Goal: Task Accomplishment & Management: Complete application form

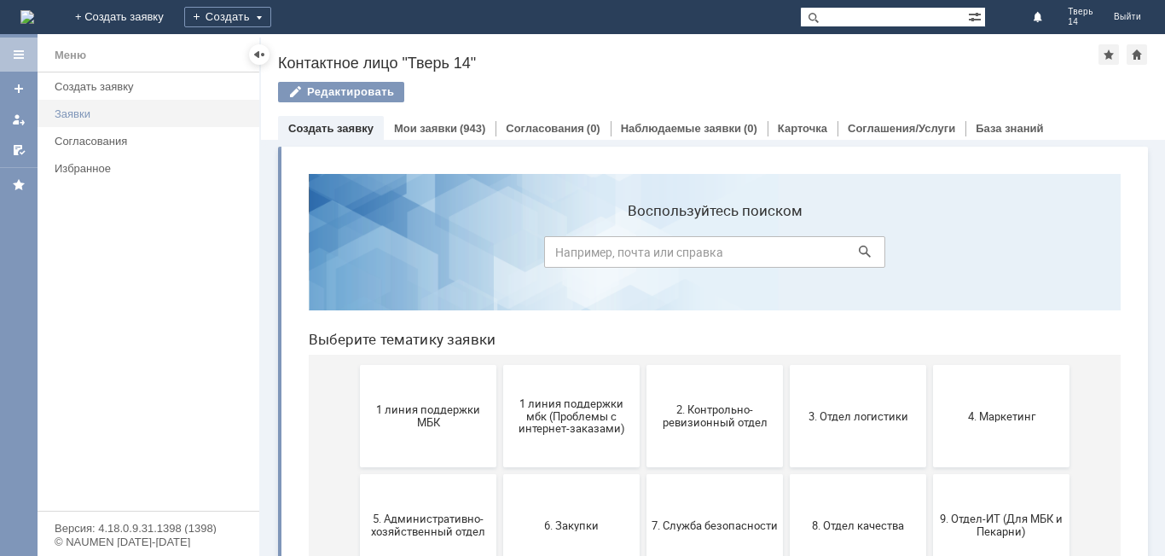
click at [107, 110] on div "Заявки" at bounding box center [152, 113] width 194 height 13
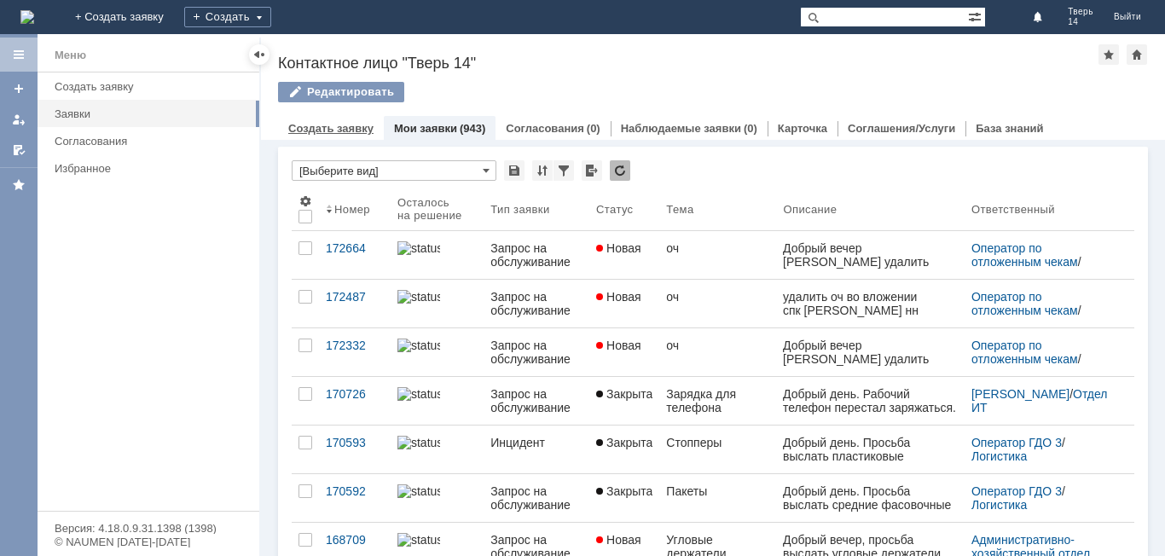
click at [356, 125] on link "Создать заявку" at bounding box center [330, 128] width 85 height 13
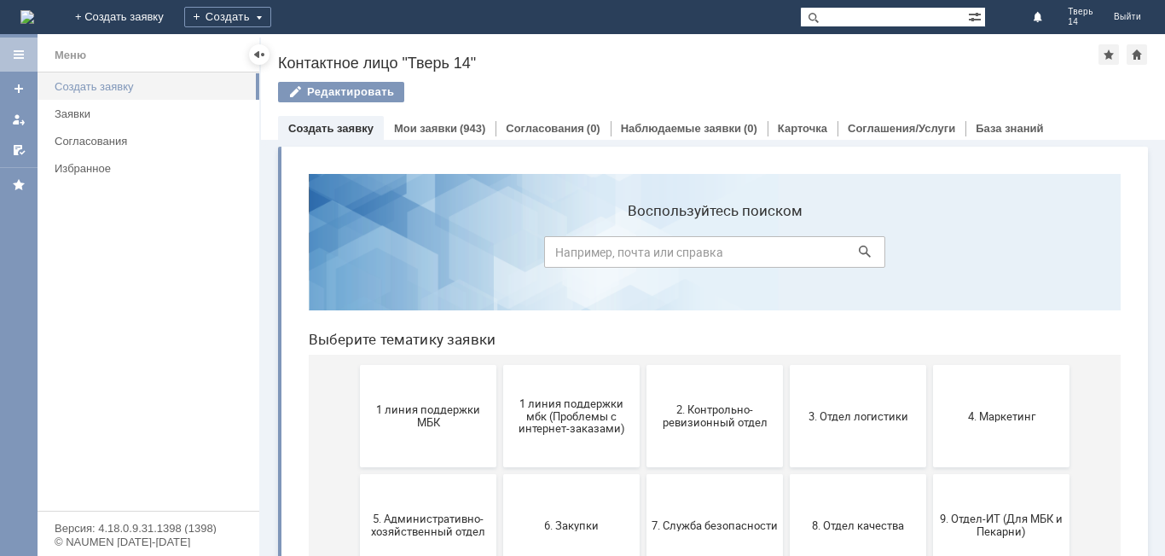
click at [130, 78] on link "Создать заявку" at bounding box center [152, 86] width 208 height 26
click at [213, 86] on div "Создать заявку" at bounding box center [152, 86] width 194 height 13
click at [438, 129] on link "Мои заявки" at bounding box center [425, 128] width 63 height 13
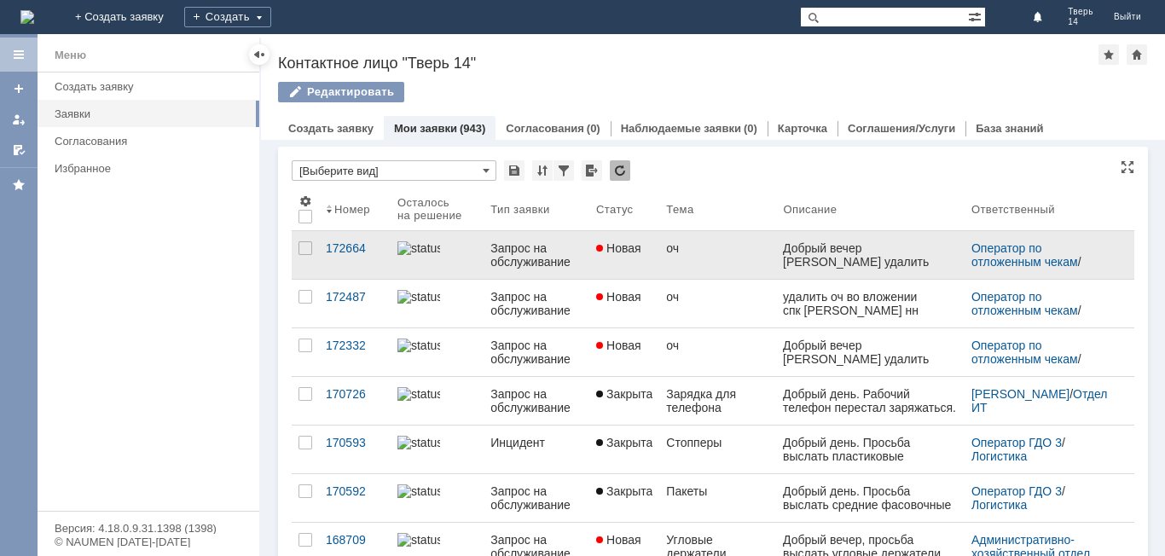
click at [646, 255] on div "Новая" at bounding box center [624, 248] width 56 height 14
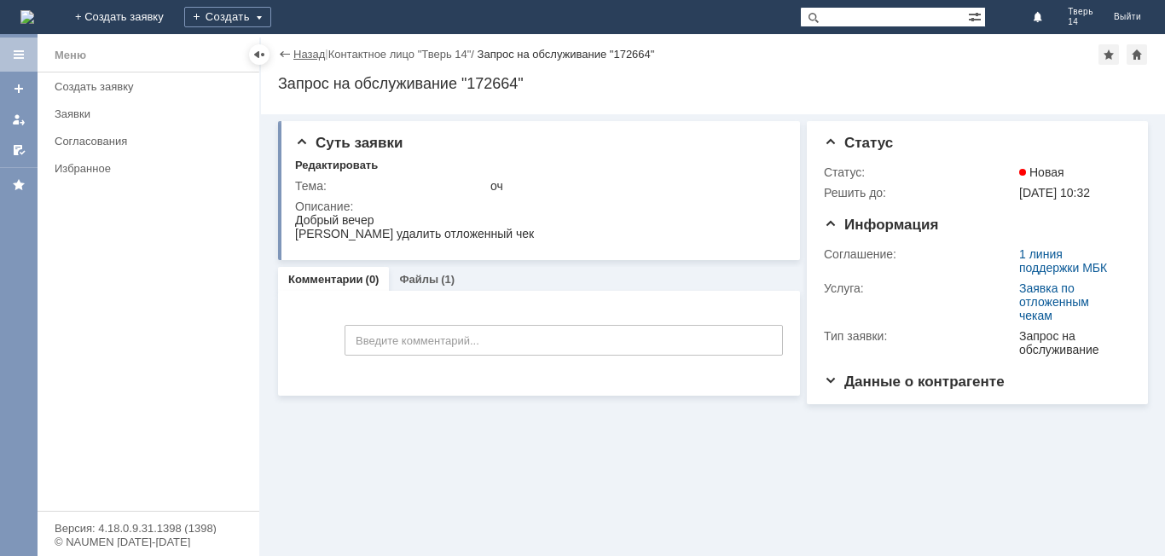
click at [295, 48] on link "Назад" at bounding box center [309, 54] width 32 height 13
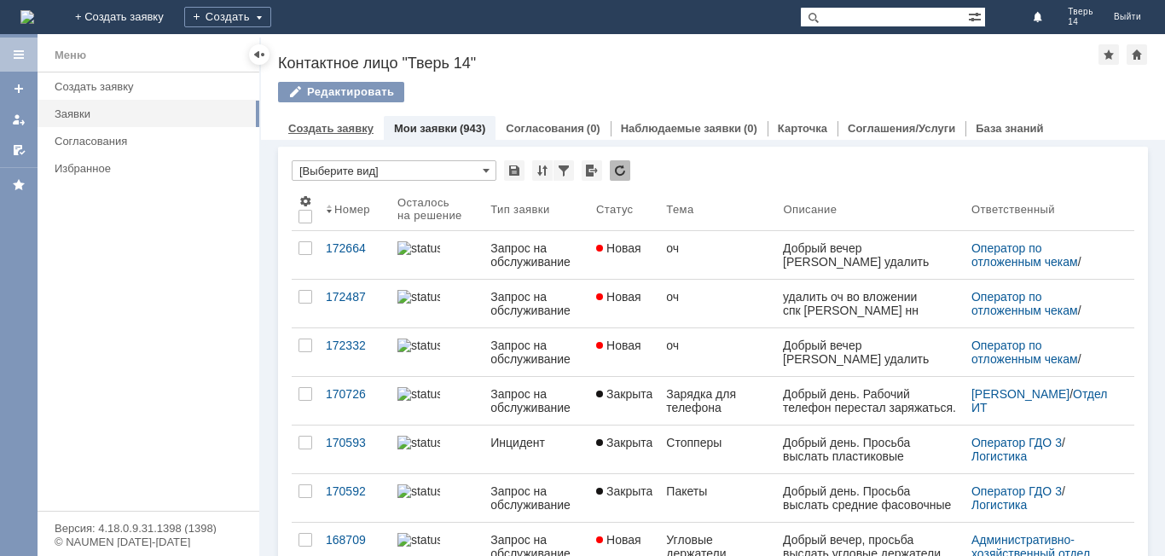
click at [345, 130] on link "Создать заявку" at bounding box center [330, 128] width 85 height 13
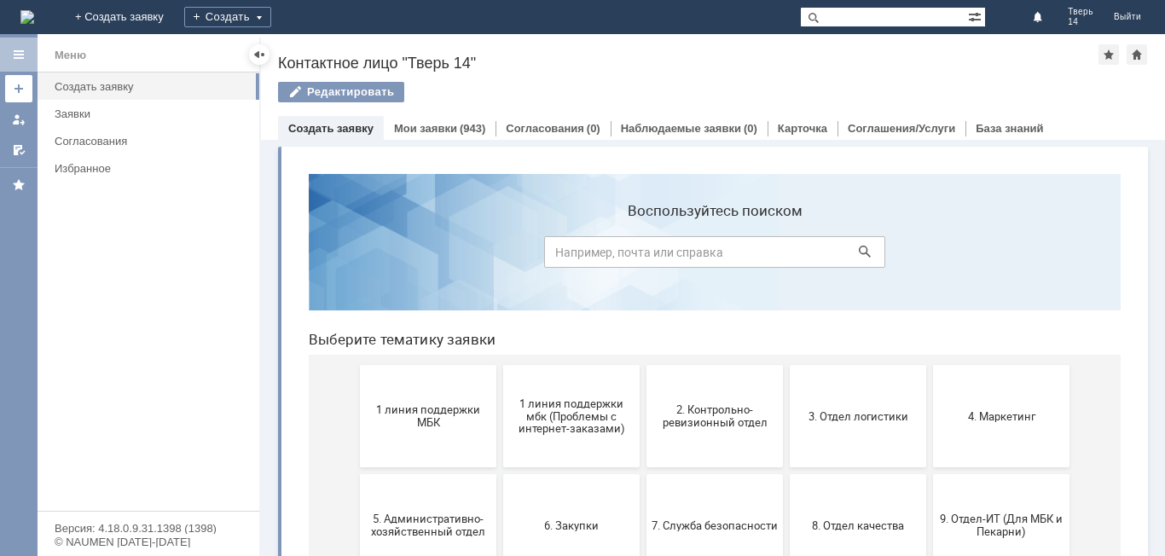
click at [19, 83] on div at bounding box center [19, 89] width 14 height 14
click at [537, 120] on div "Согласования (0)" at bounding box center [552, 128] width 114 height 25
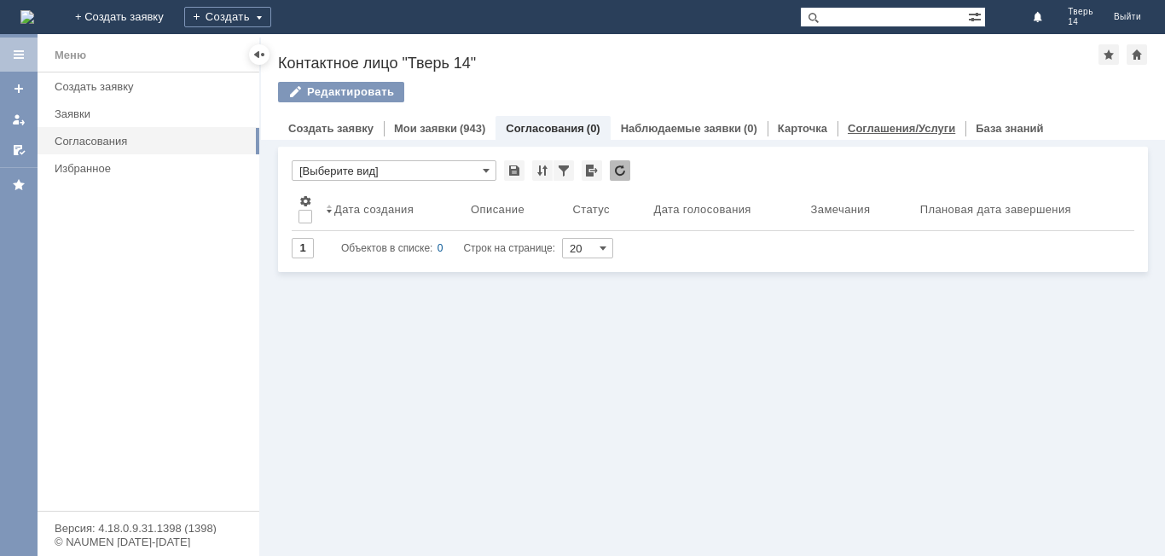
click at [895, 119] on div "Соглашения/Услуги" at bounding box center [901, 128] width 128 height 25
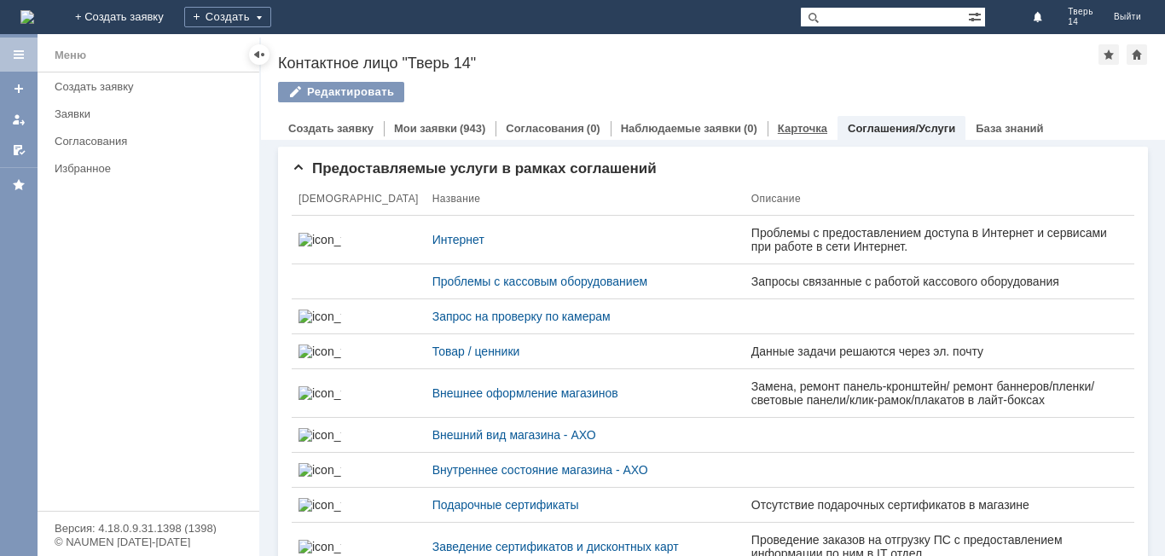
click at [796, 127] on link "Карточка" at bounding box center [802, 128] width 49 height 13
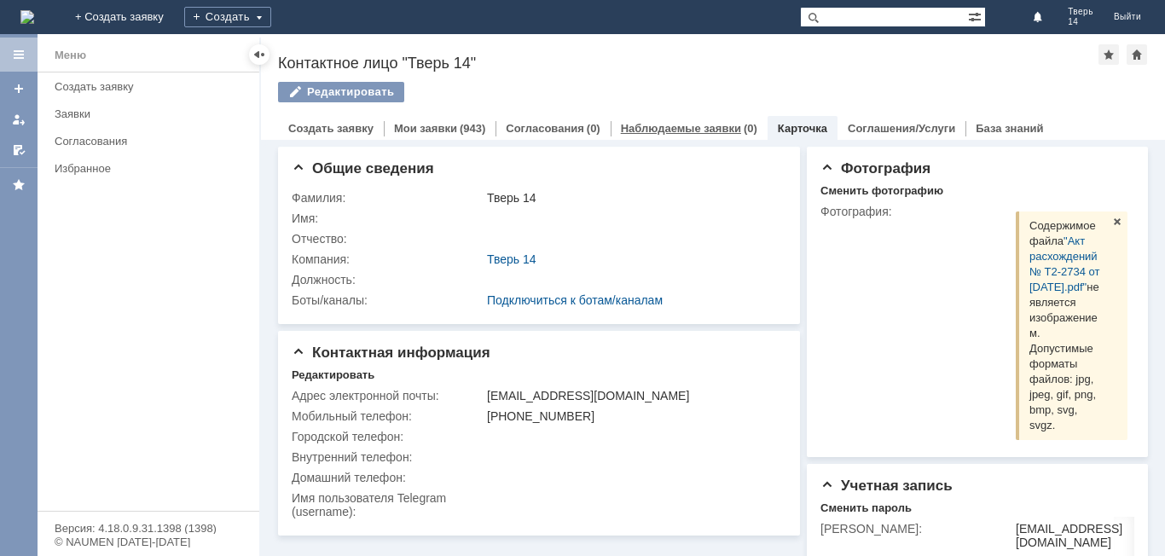
click at [665, 125] on link "Наблюдаемые заявки" at bounding box center [681, 128] width 120 height 13
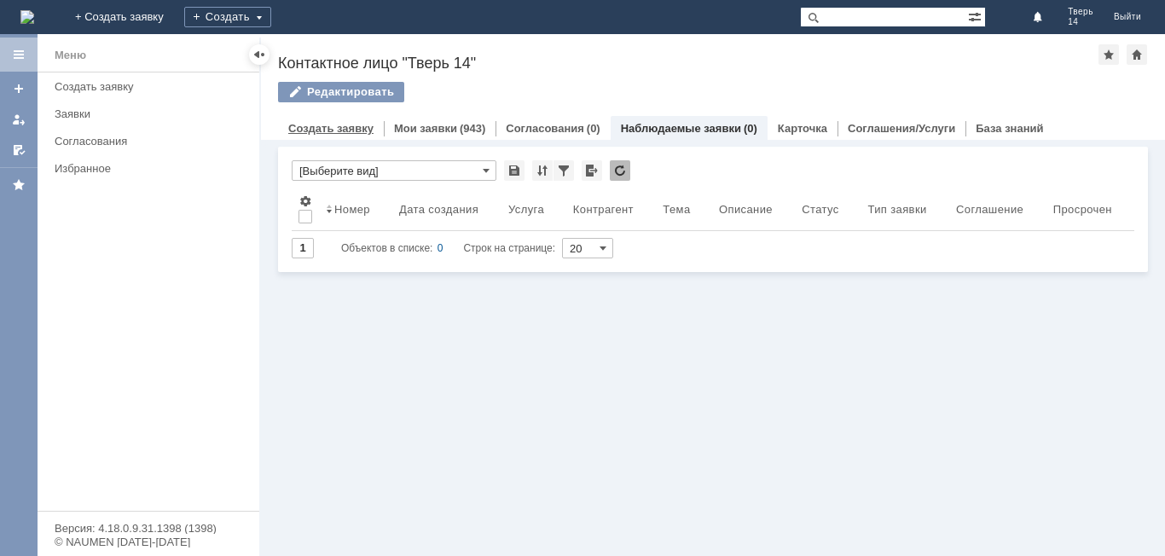
click at [348, 126] on link "Создать заявку" at bounding box center [330, 128] width 85 height 13
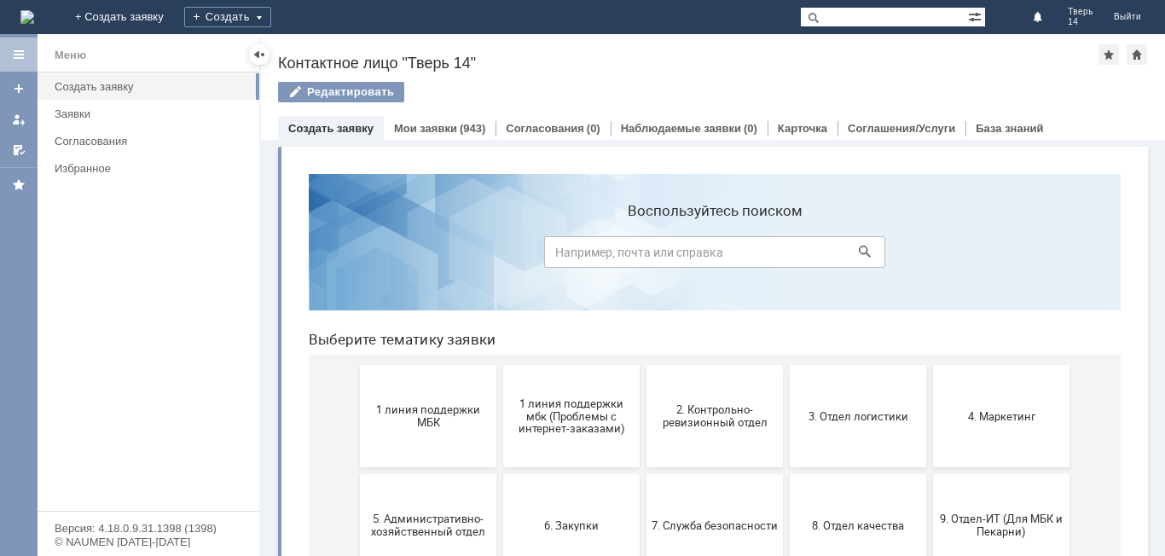
click at [617, 250] on input at bounding box center [714, 252] width 341 height 32
type input "СОГЛАШЕНИЕ ЗАЯВКИ ПО ОТЛОЖЕННЫМ ЧЕКАМ"
click button at bounding box center [865, 252] width 24 height 24
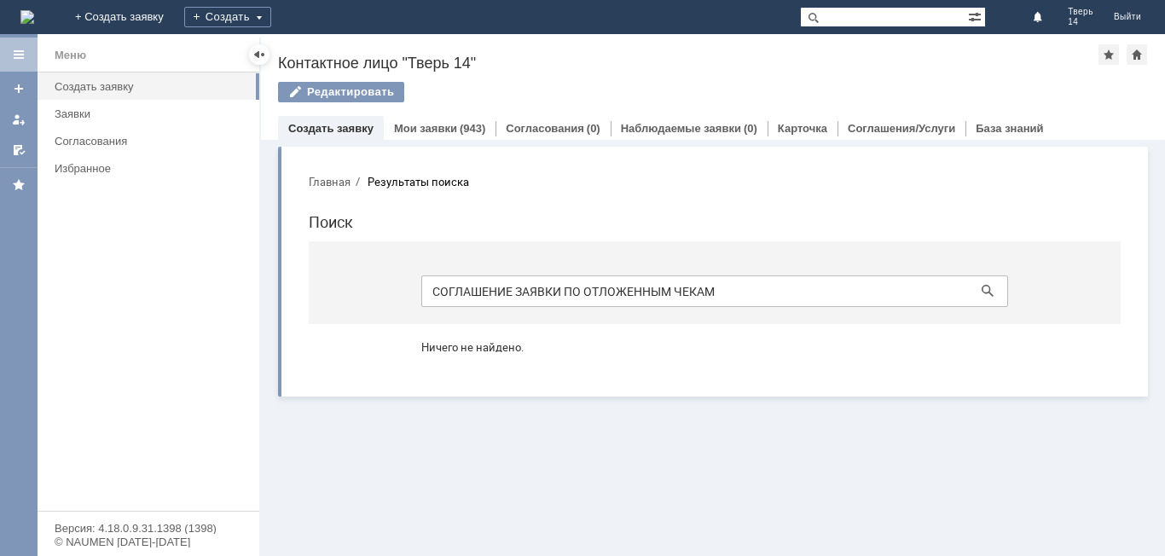
click at [332, 130] on link "Создать заявку" at bounding box center [330, 128] width 85 height 13
drag, startPoint x: 565, startPoint y: 286, endPoint x: 16, endPoint y: 288, distance: 549.2
click at [295, 288] on html "Главная Результаты поиска Поиск СОГЛАШЕНИЕ ЗАЯВКИ ПО ОТЛОЖЕННЫМ ЧЕКАМ Ничего не…" at bounding box center [714, 270] width 839 height 221
click at [339, 124] on div "Назад | Контактное лицо "Тверь 14" Контактное лицо "Тверь 14" Редактировать emp…" at bounding box center [713, 87] width 904 height 106
click at [338, 127] on link "Создать заявку" at bounding box center [330, 128] width 85 height 13
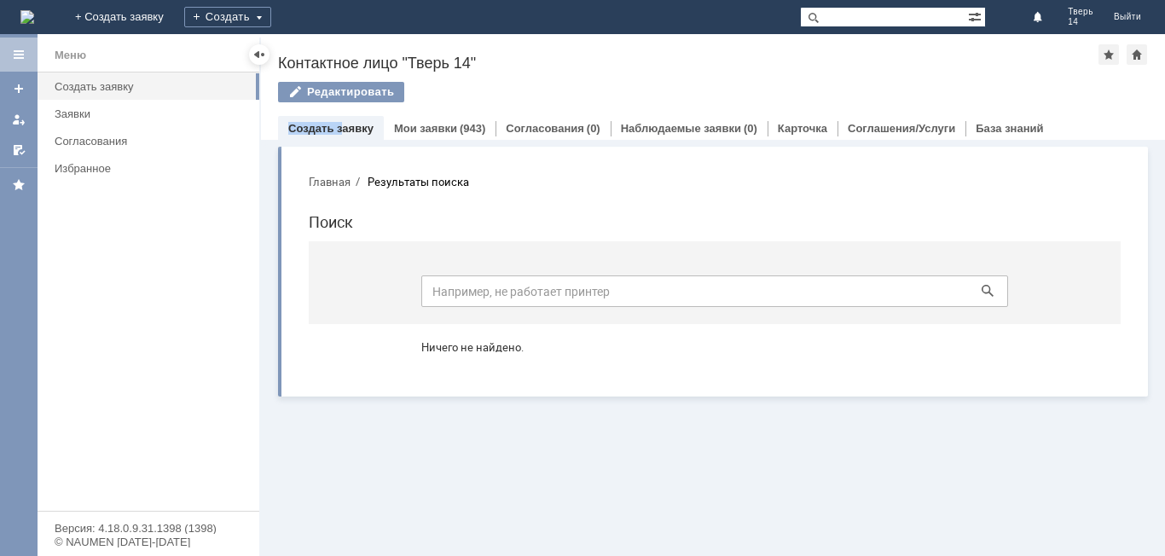
click at [357, 127] on link "Создать заявку" at bounding box center [330, 128] width 85 height 13
click at [524, 134] on link "Согласования" at bounding box center [545, 128] width 78 height 13
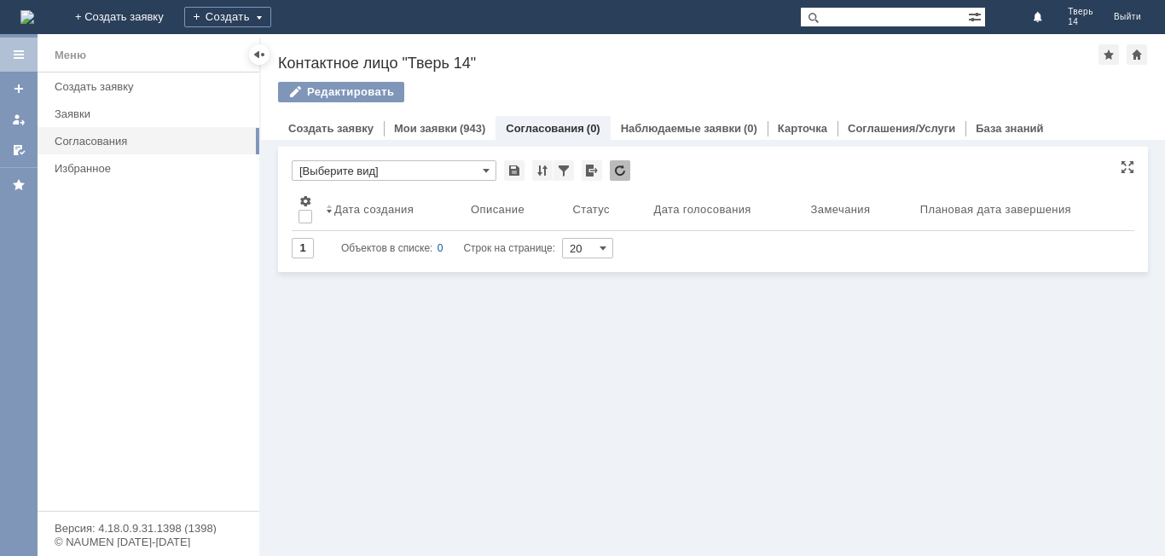
click at [354, 166] on input "[Выберите вид]" at bounding box center [394, 170] width 205 height 20
click at [332, 169] on input "text" at bounding box center [394, 170] width 205 height 20
click at [407, 305] on div "Витрина услуг Связанные объекты * [Выберите вид] Результаты поиска: Изменить Сб…" at bounding box center [713, 348] width 904 height 416
type input "[Выберите вид]"
click at [303, 251] on input "1" at bounding box center [303, 248] width 22 height 20
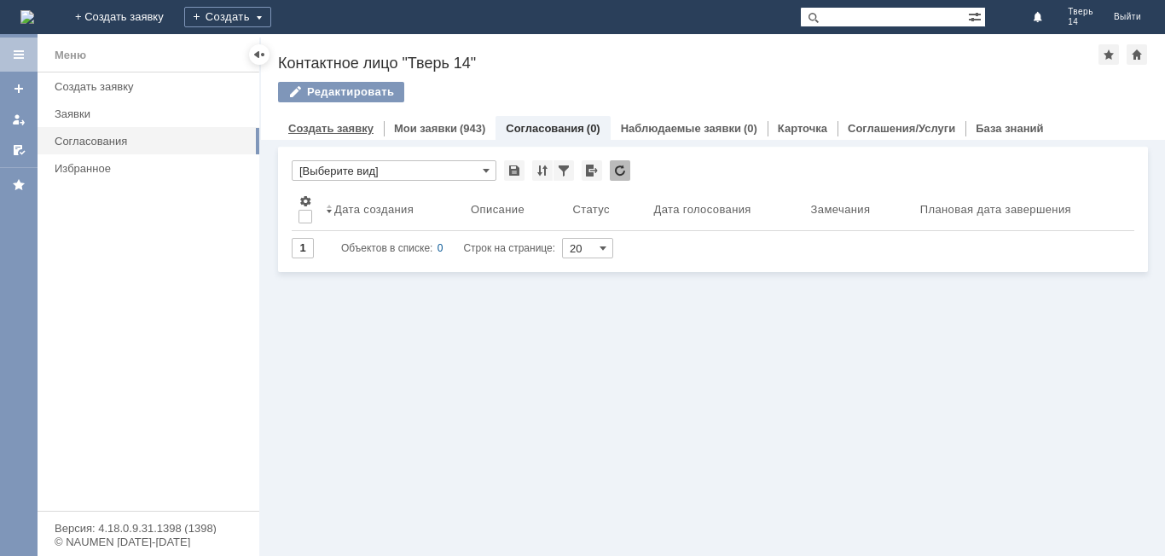
click at [321, 125] on link "Создать заявку" at bounding box center [330, 128] width 85 height 13
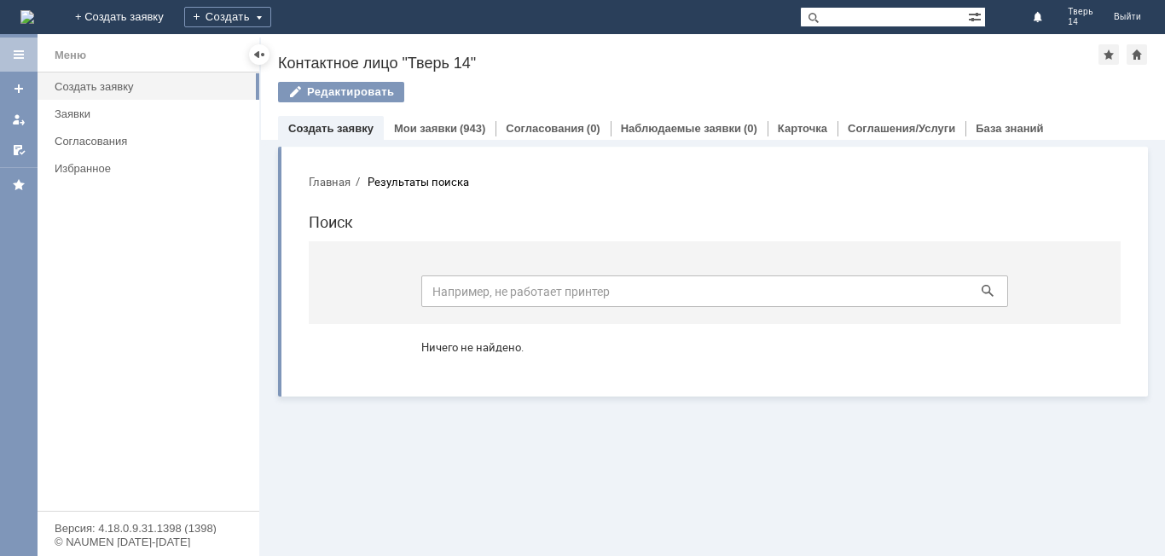
click at [599, 290] on input at bounding box center [714, 291] width 587 height 32
click at [984, 291] on icon at bounding box center [988, 291] width 12 height 12
click at [984, 287] on icon at bounding box center [988, 291] width 12 height 12
click at [89, 111] on div "Заявки" at bounding box center [152, 113] width 194 height 13
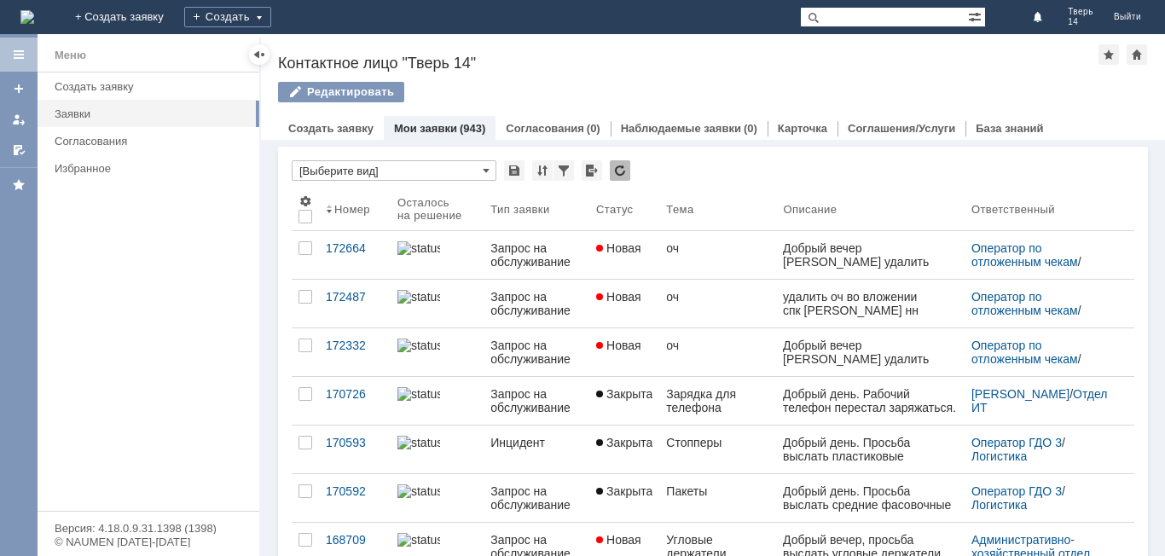
click at [727, 255] on div "оч" at bounding box center [717, 248] width 103 height 14
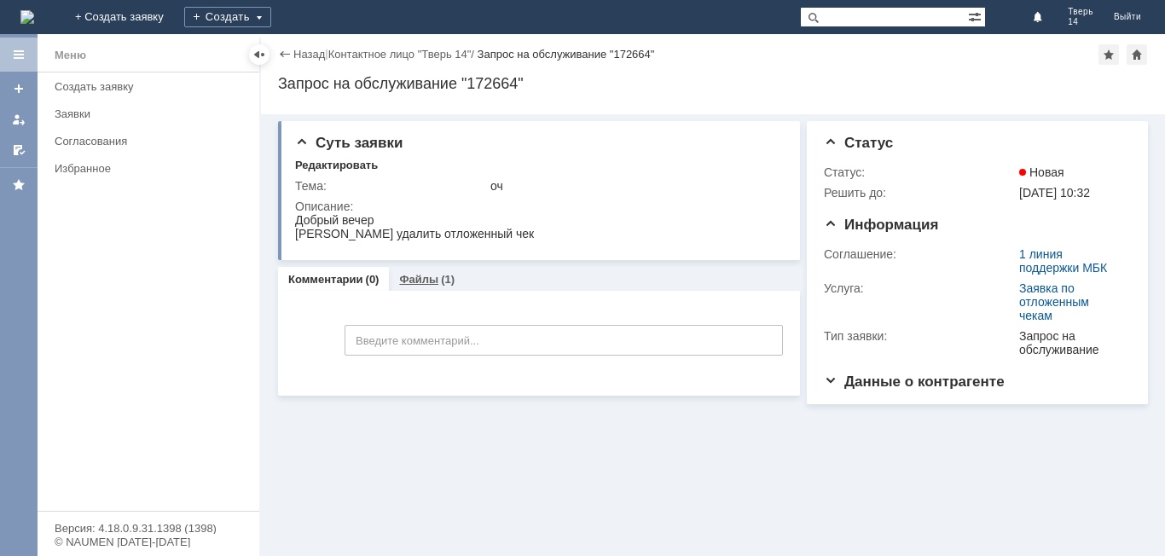
click at [417, 281] on link "Файлы" at bounding box center [418, 279] width 39 height 13
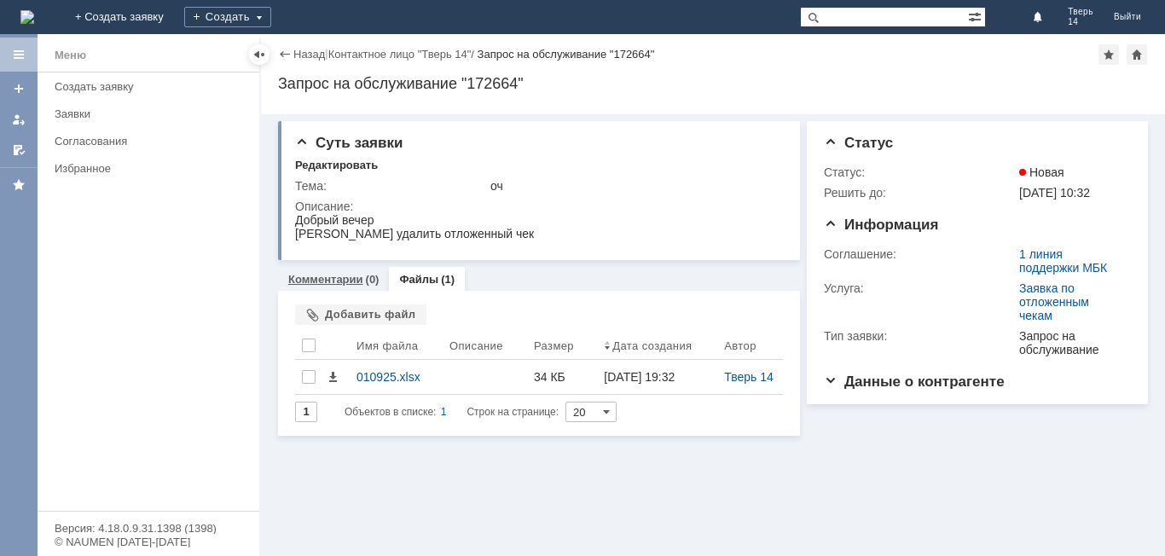
click at [319, 273] on div "Комментарии (0)" at bounding box center [333, 279] width 111 height 25
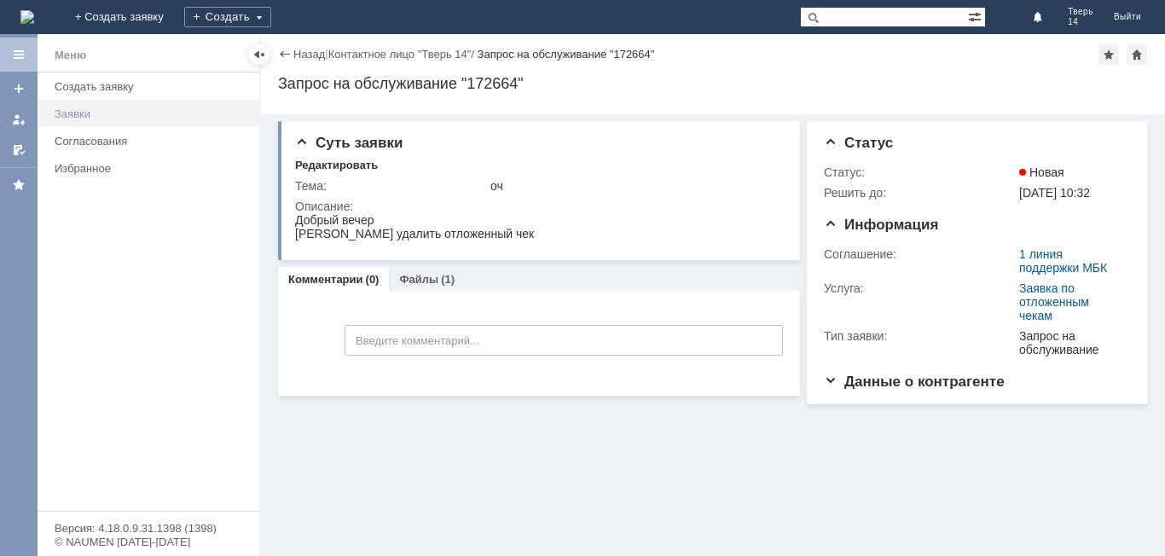
click at [73, 111] on div "Заявки" at bounding box center [152, 113] width 194 height 13
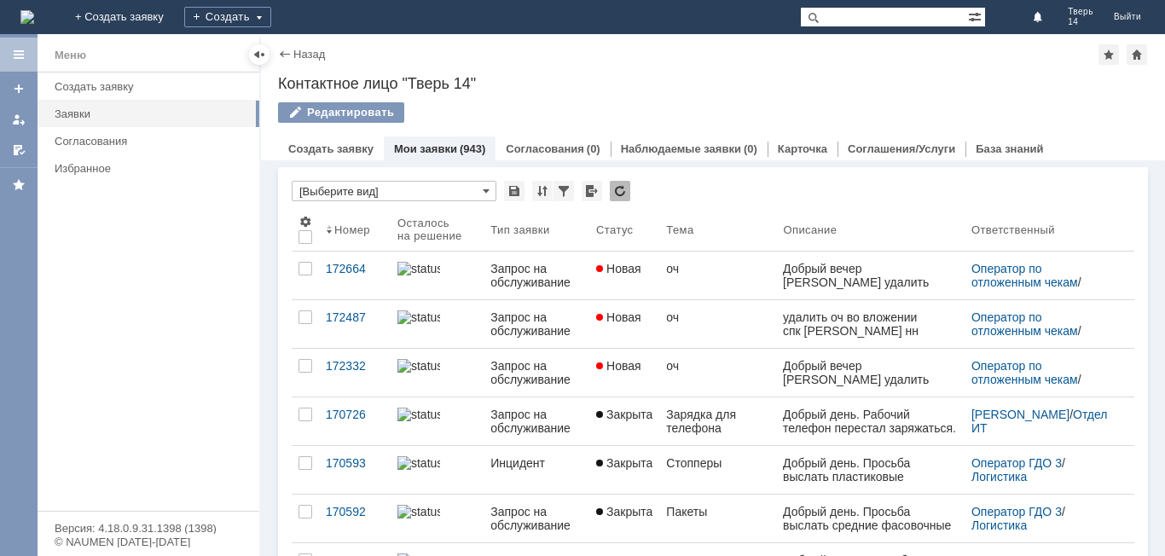
click at [302, 135] on div "Редактировать" at bounding box center [713, 120] width 870 height 36
click at [304, 148] on link "Создать заявку" at bounding box center [330, 148] width 85 height 13
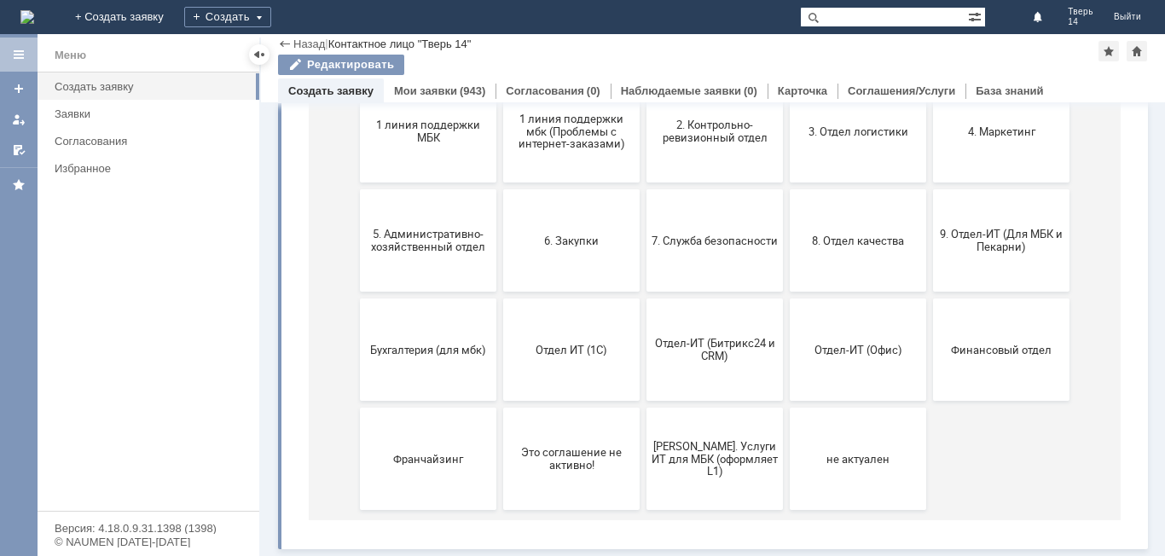
scroll to position [163, 0]
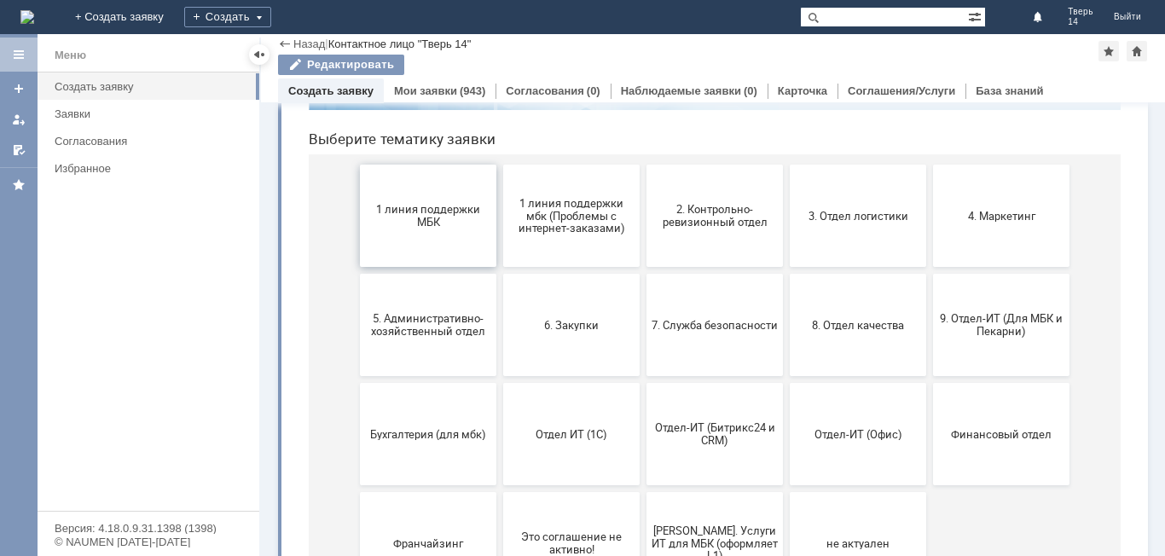
click at [437, 229] on button "1 линия поддержки МБК" at bounding box center [428, 216] width 136 height 102
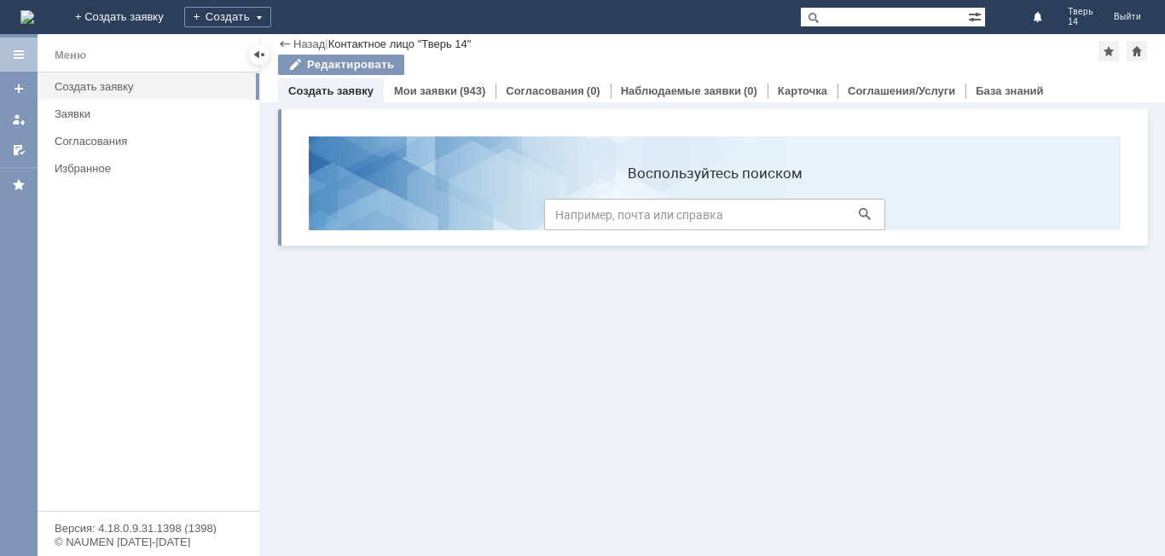
scroll to position [0, 0]
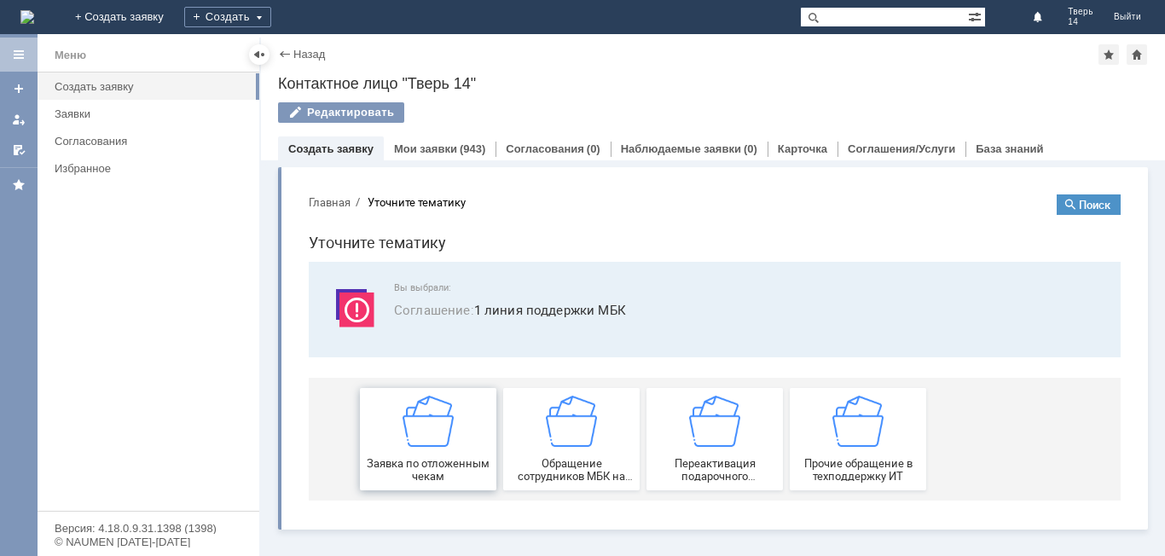
click at [423, 434] on img at bounding box center [427, 421] width 51 height 51
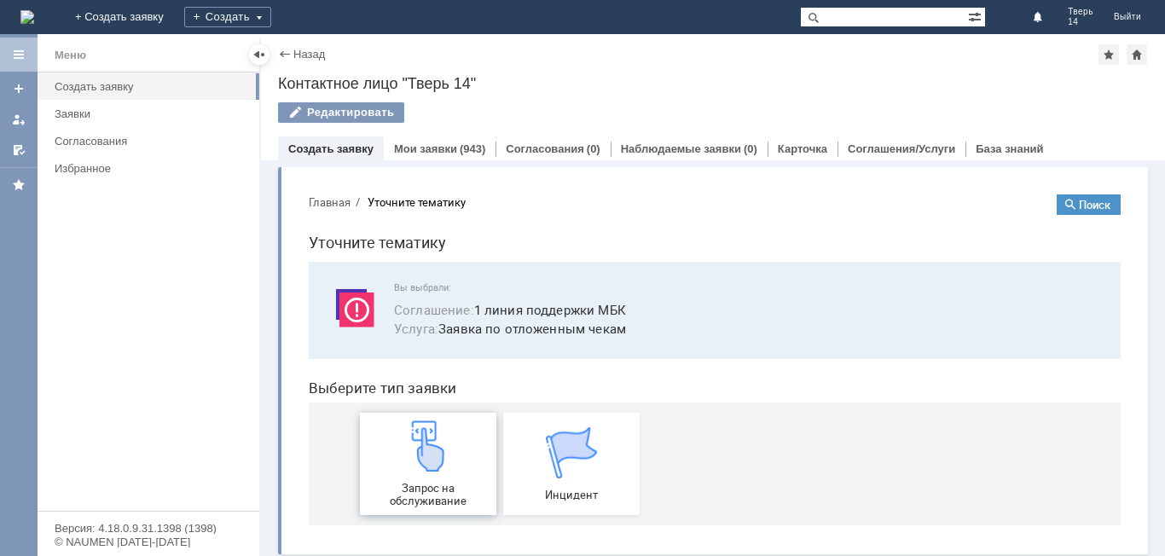
click at [414, 455] on img at bounding box center [427, 445] width 51 height 51
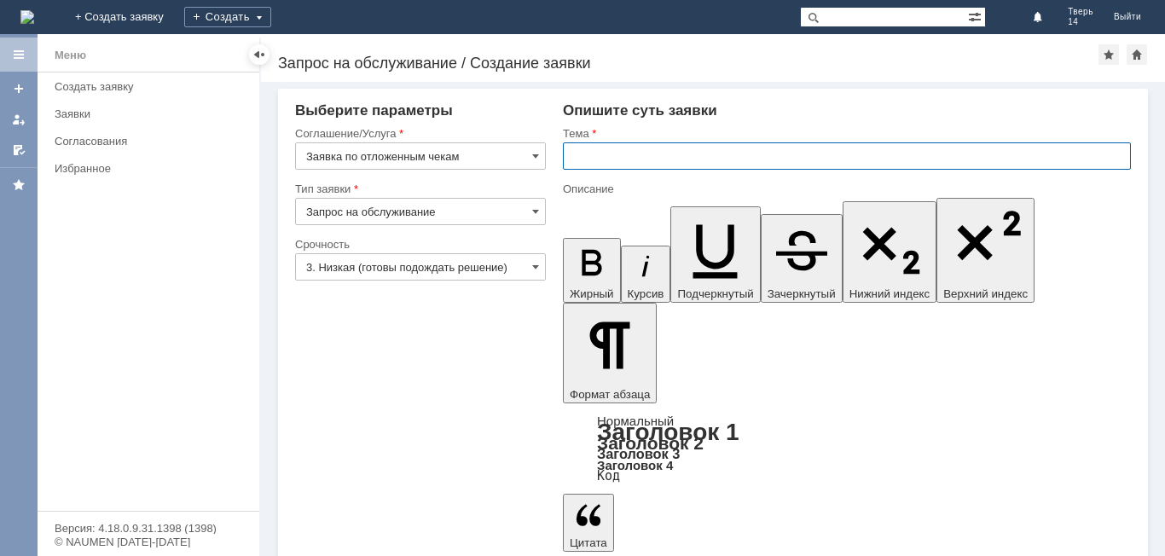
click at [613, 142] on input "text" at bounding box center [847, 155] width 568 height 27
type input "ОЧ"
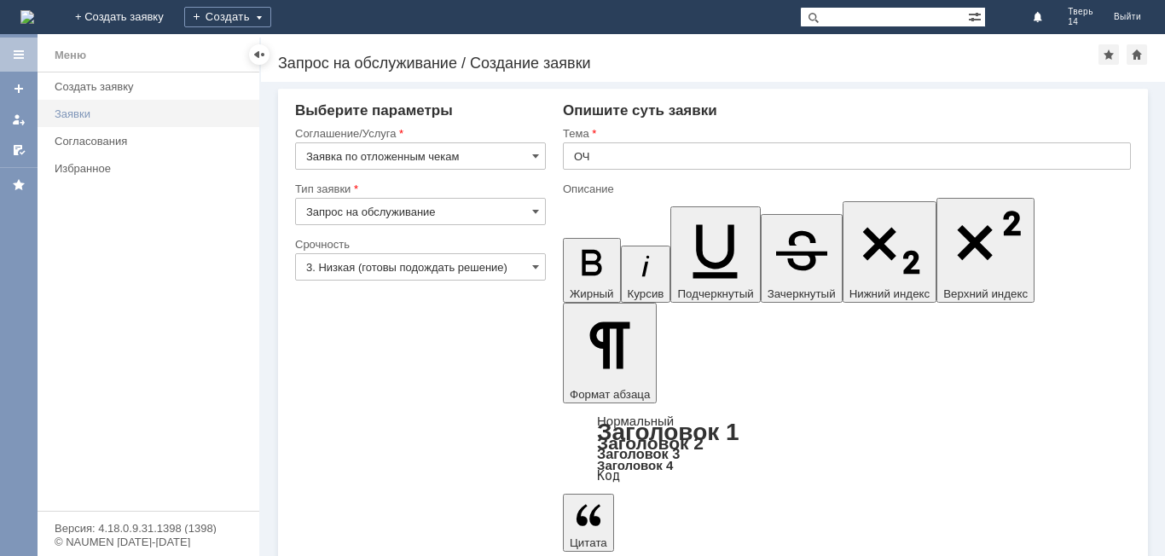
click at [113, 112] on div "Заявки" at bounding box center [152, 113] width 194 height 13
click at [107, 109] on div "Заявки" at bounding box center [152, 113] width 194 height 13
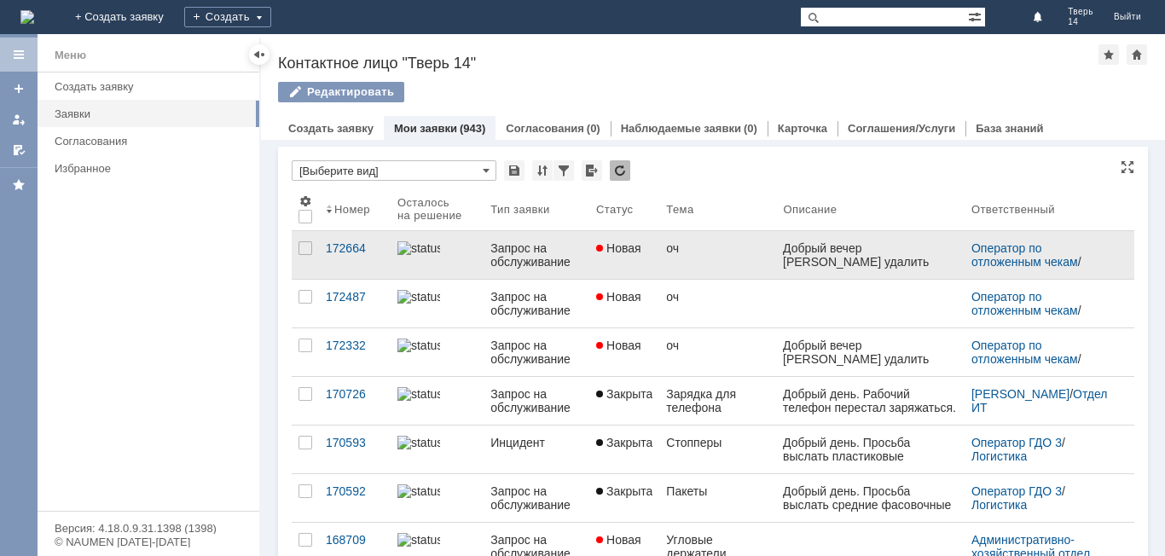
click at [570, 254] on div "Запрос на обслуживание" at bounding box center [536, 254] width 92 height 27
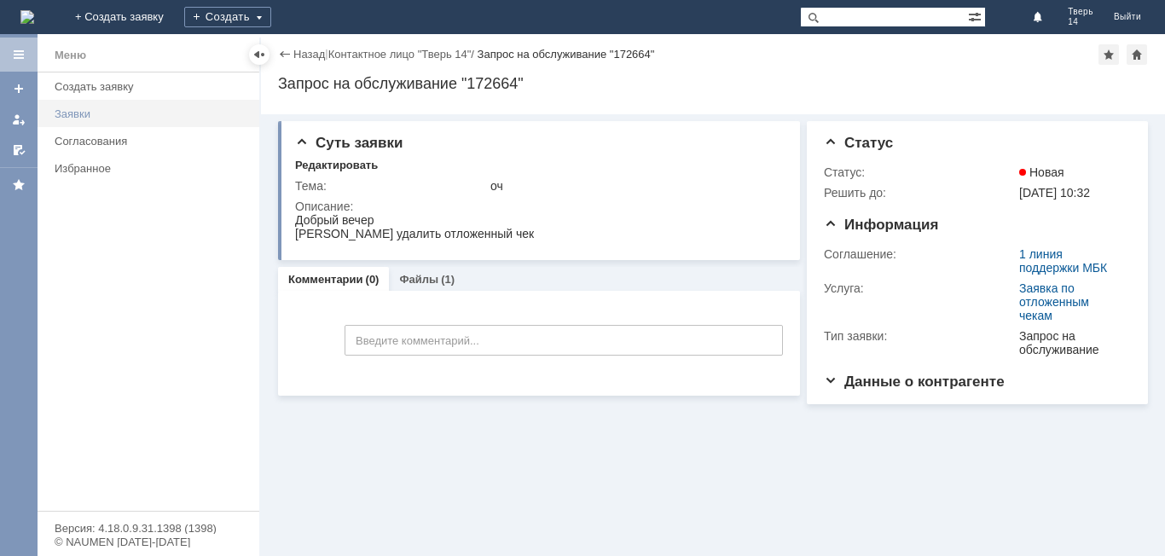
click at [73, 114] on div "Заявки" at bounding box center [152, 113] width 194 height 13
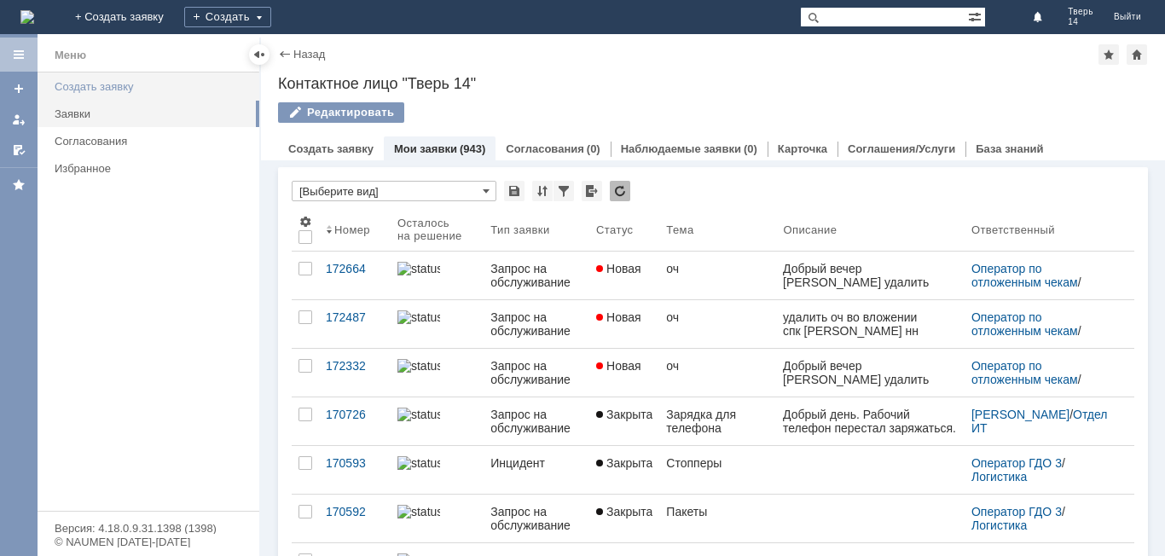
click at [88, 77] on link "Создать заявку" at bounding box center [152, 86] width 208 height 26
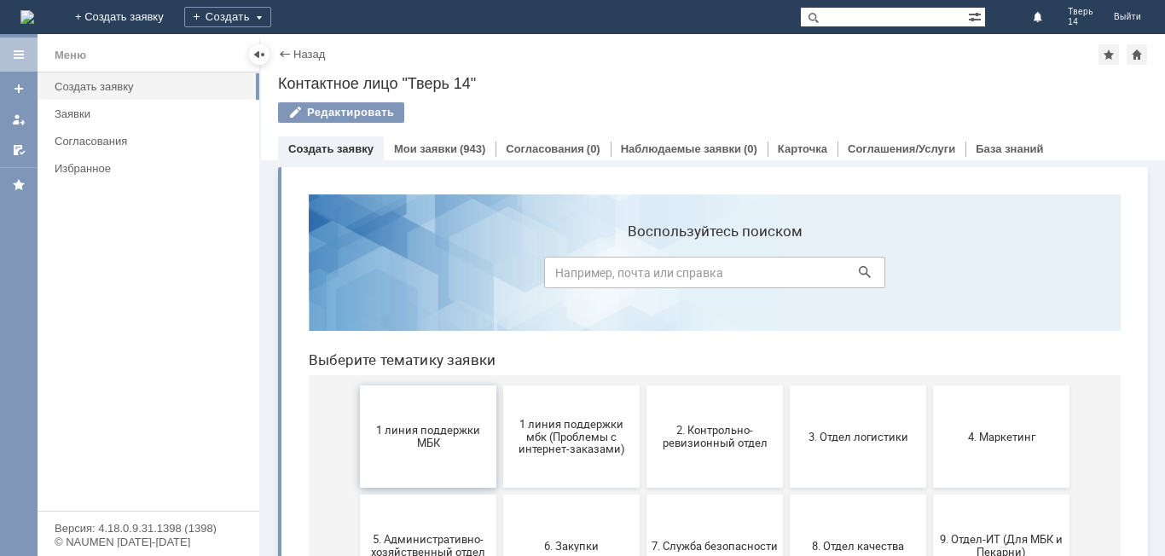
click at [453, 466] on button "1 линия поддержки МБК" at bounding box center [428, 436] width 136 height 102
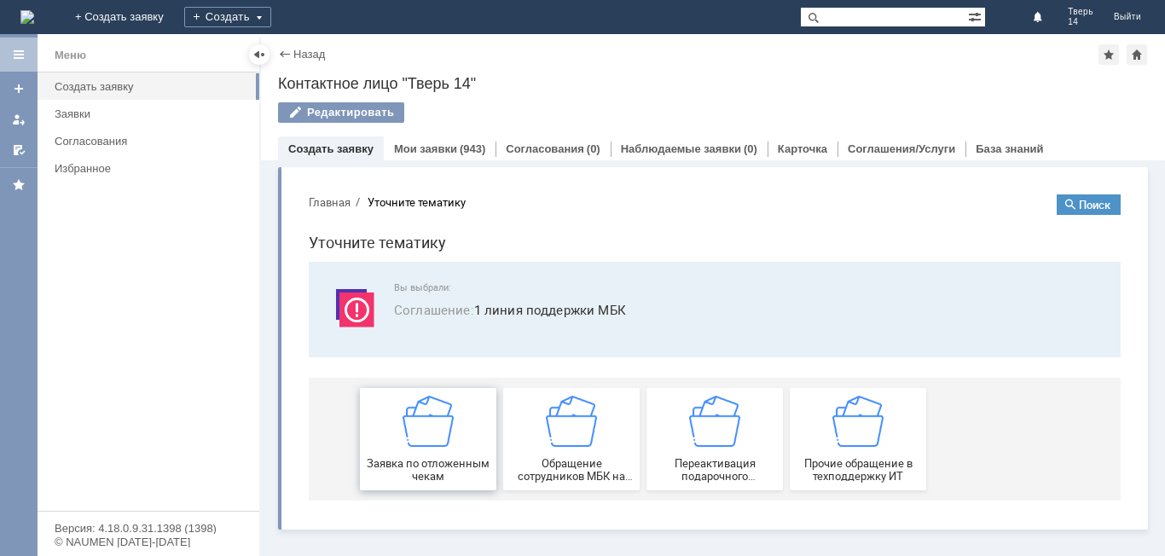
click at [437, 426] on img at bounding box center [427, 421] width 51 height 51
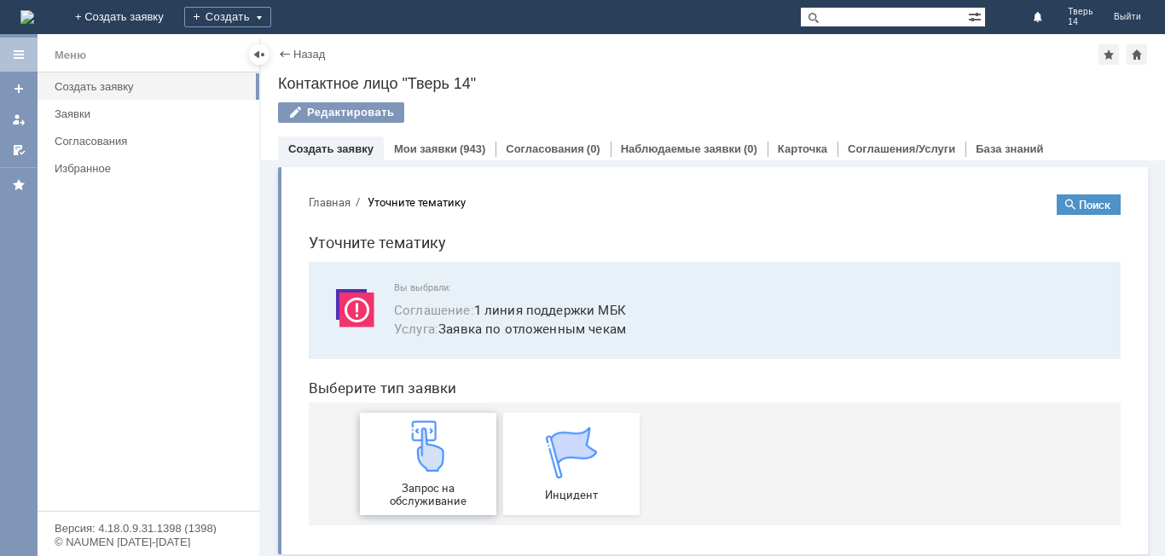
click at [426, 455] on img at bounding box center [427, 445] width 51 height 51
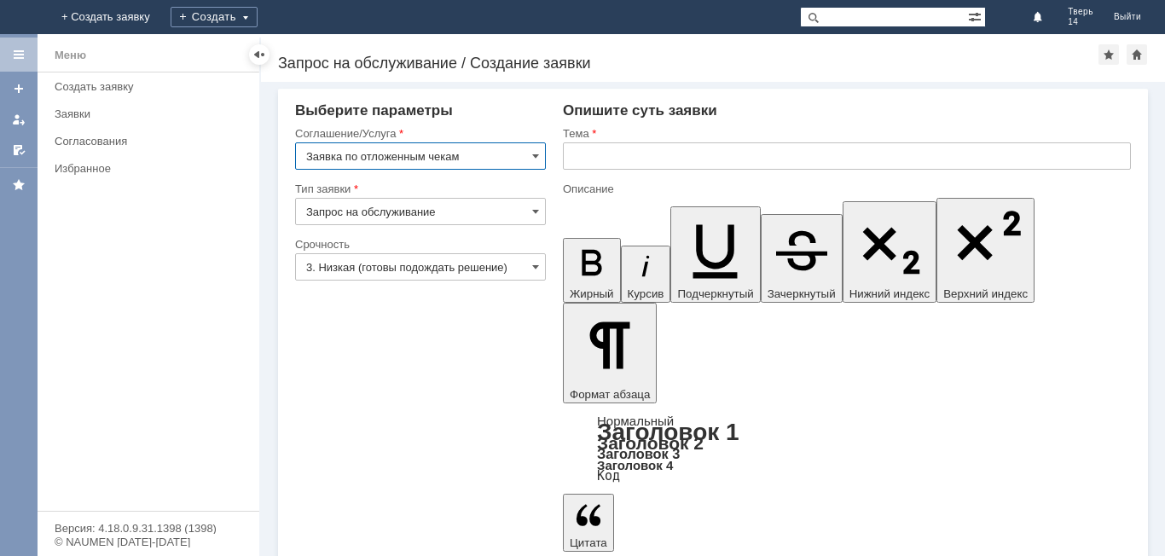
click at [619, 155] on input "text" at bounding box center [847, 155] width 568 height 27
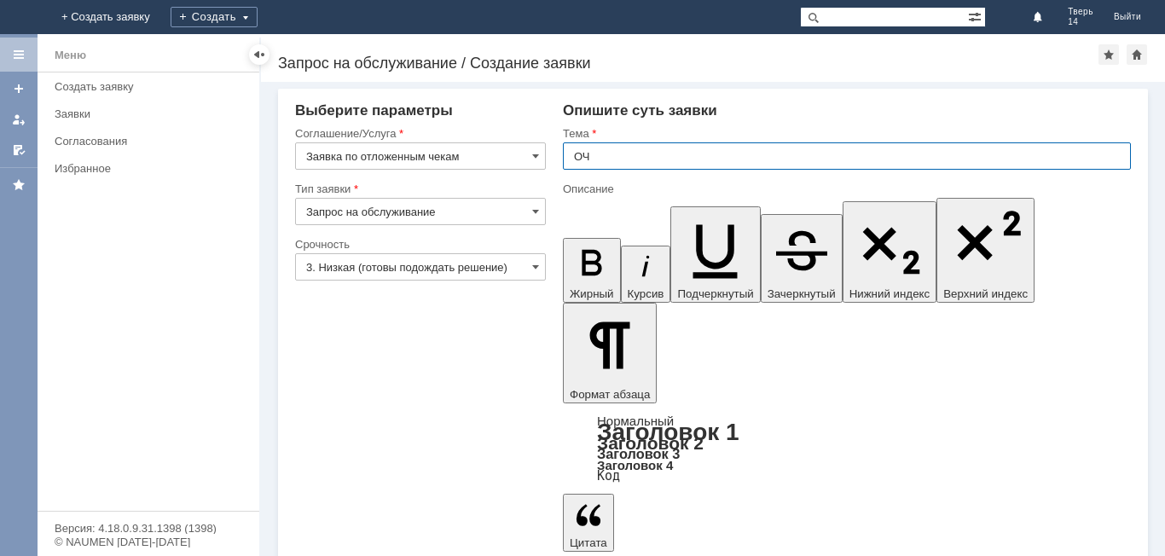
type input "ОЧ"
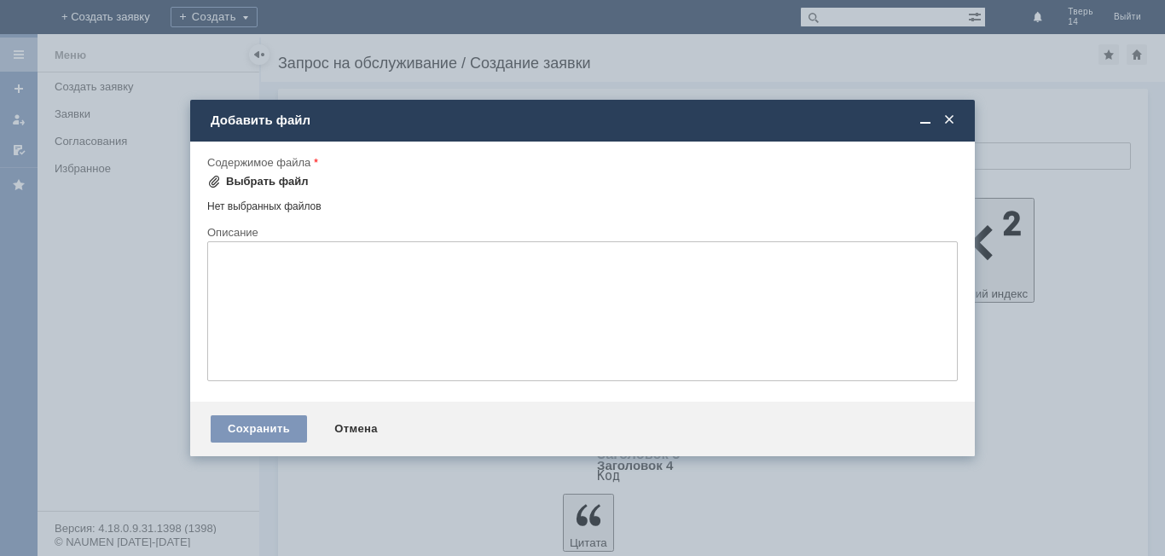
click at [261, 182] on div "Выбрать файл" at bounding box center [267, 182] width 83 height 14
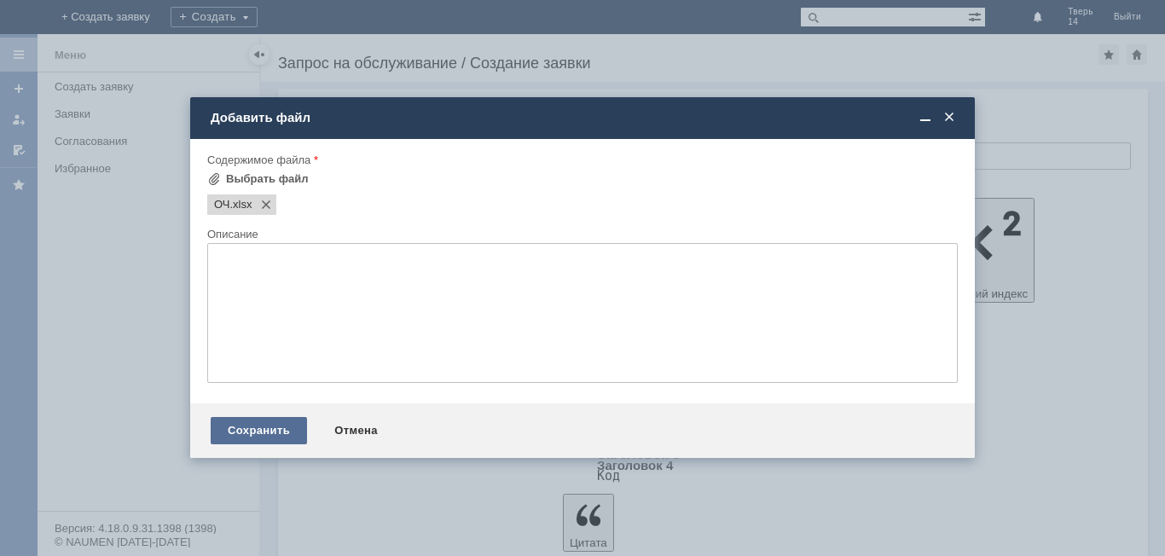
click at [267, 422] on div "Сохранить" at bounding box center [259, 430] width 96 height 27
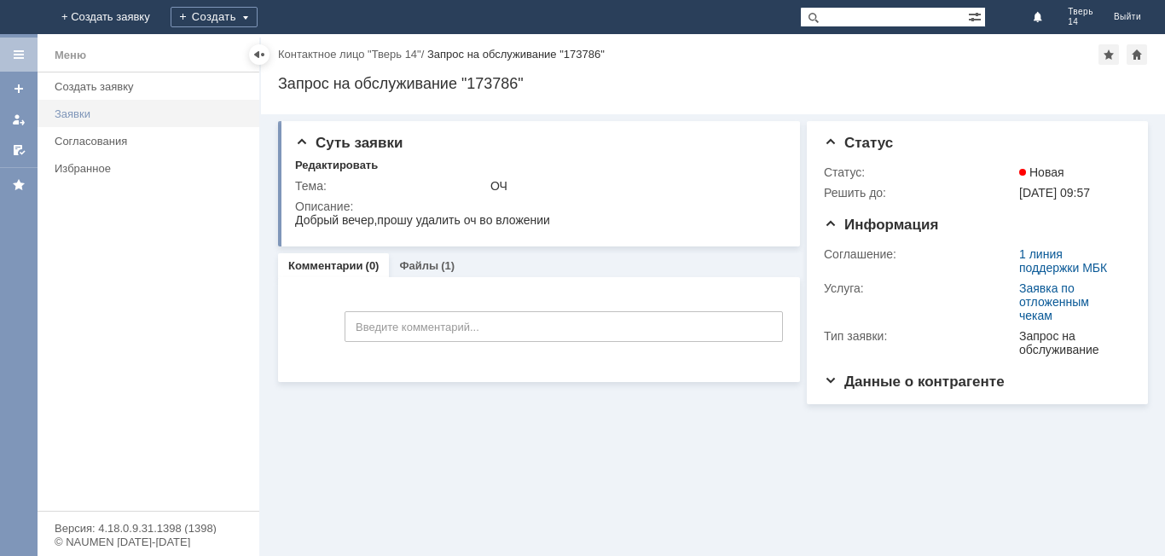
click at [111, 122] on link "Заявки" at bounding box center [152, 114] width 208 height 26
